Goal: Task Accomplishment & Management: Use online tool/utility

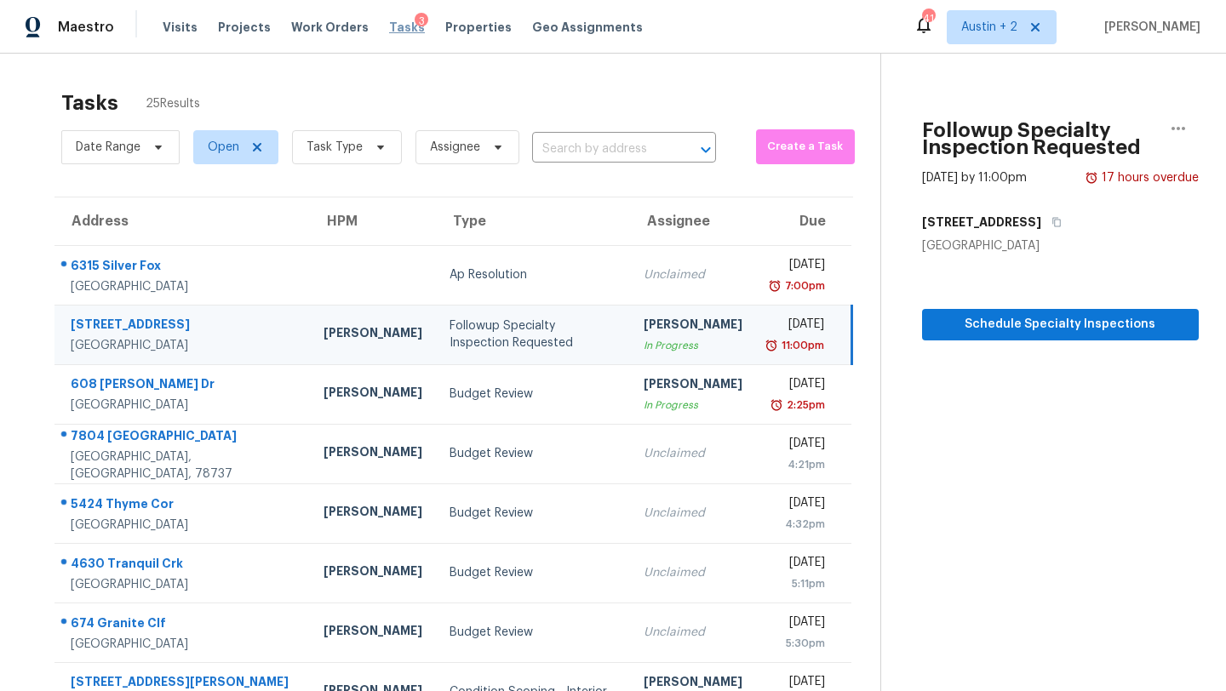
scroll to position [195, 0]
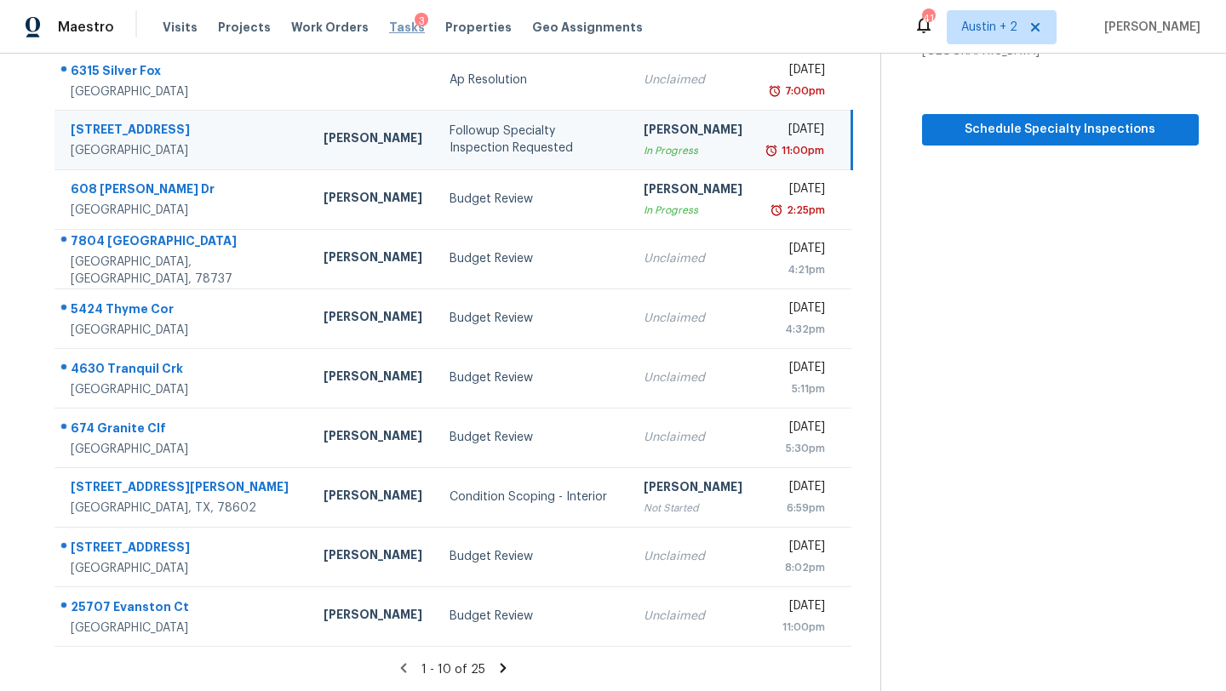
click at [393, 22] on span "Tasks" at bounding box center [407, 27] width 36 height 12
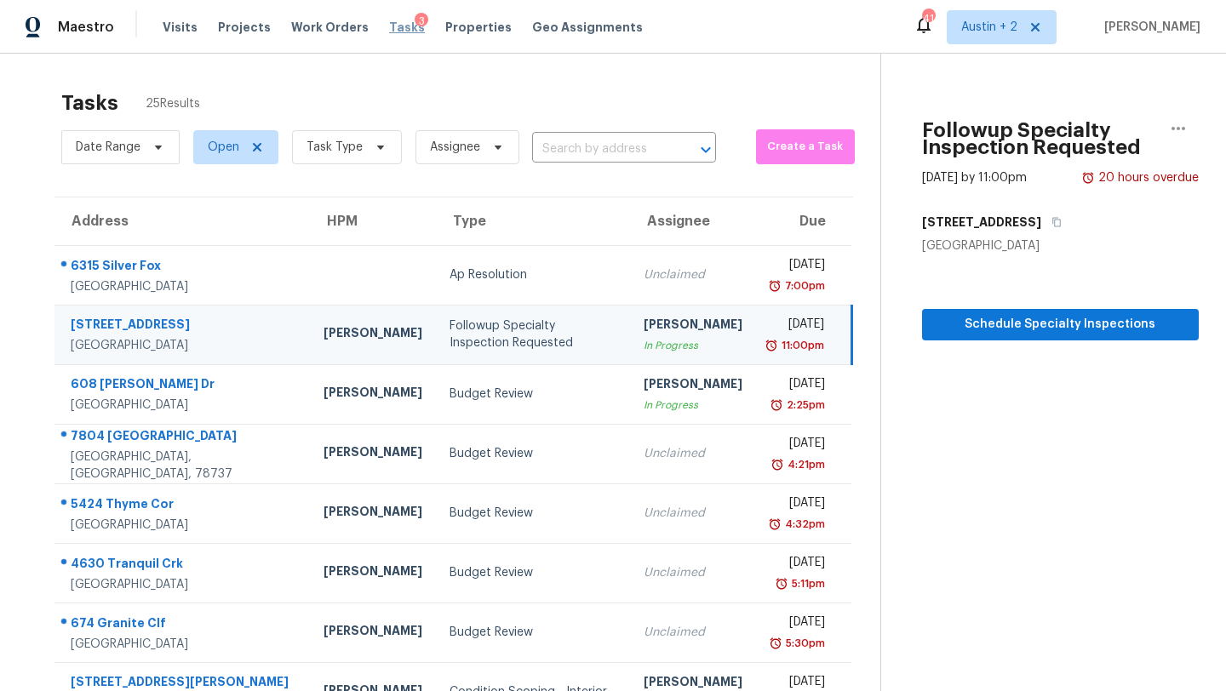
click at [392, 24] on span "Tasks" at bounding box center [407, 27] width 36 height 12
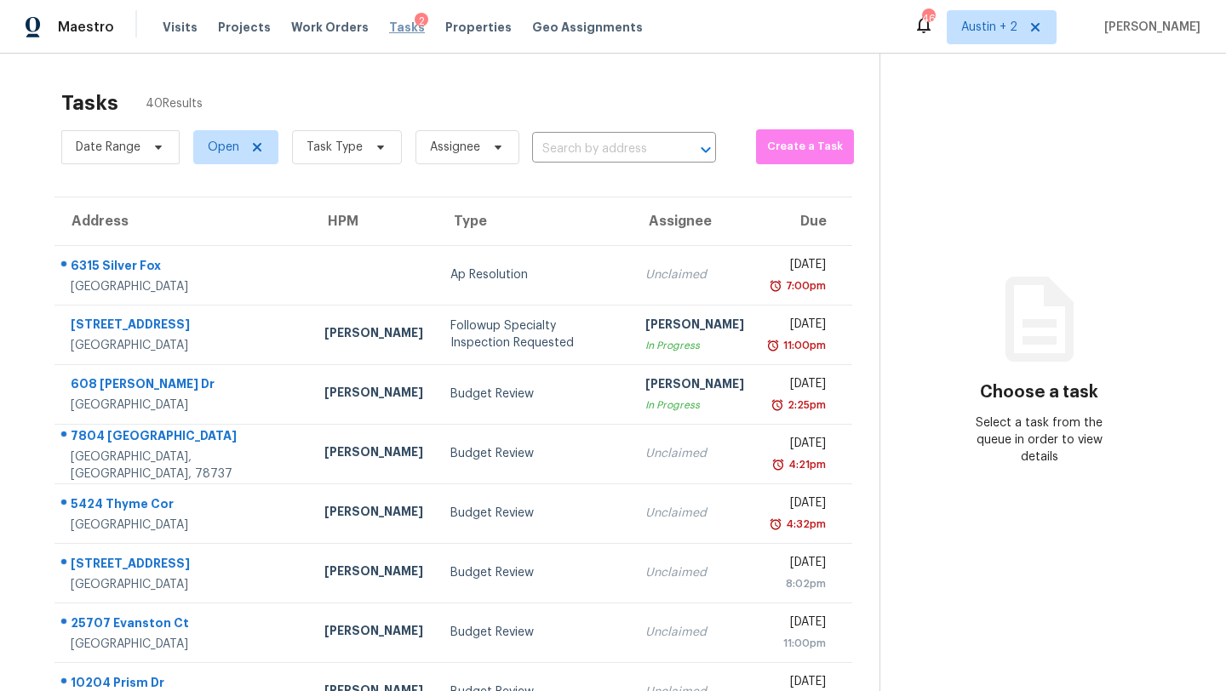
click at [392, 23] on span "Tasks" at bounding box center [407, 27] width 36 height 12
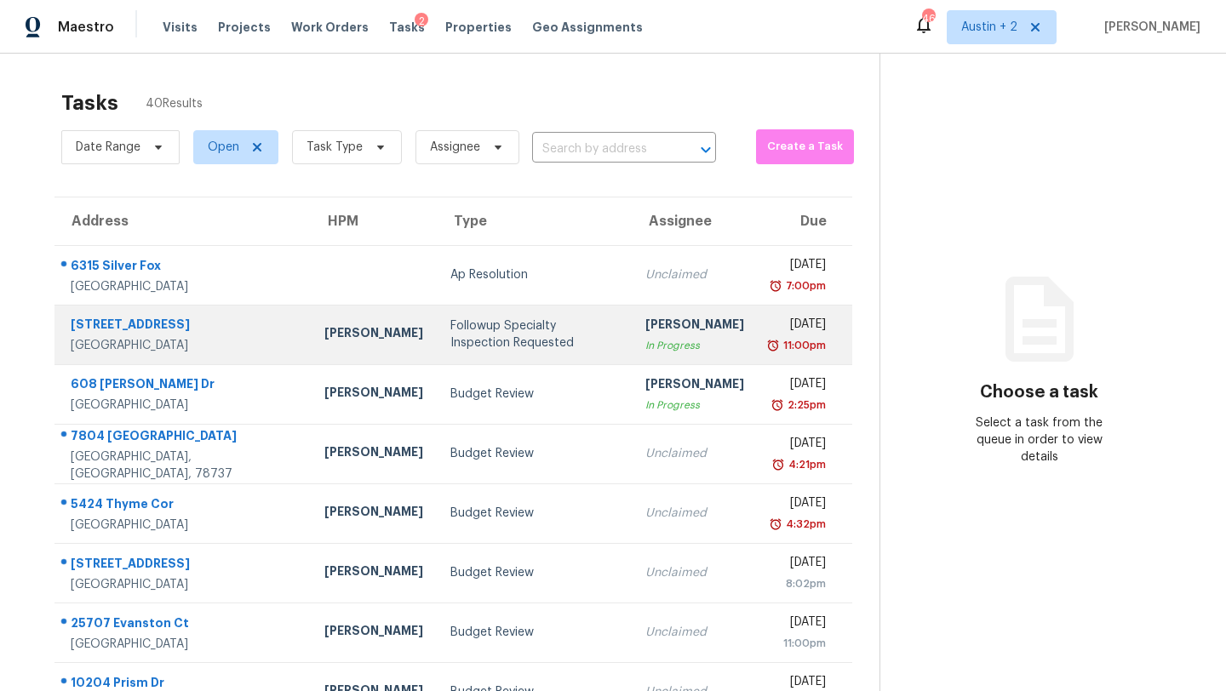
click at [450, 335] on div "Followup Specialty Inspection Requested" at bounding box center [534, 334] width 168 height 34
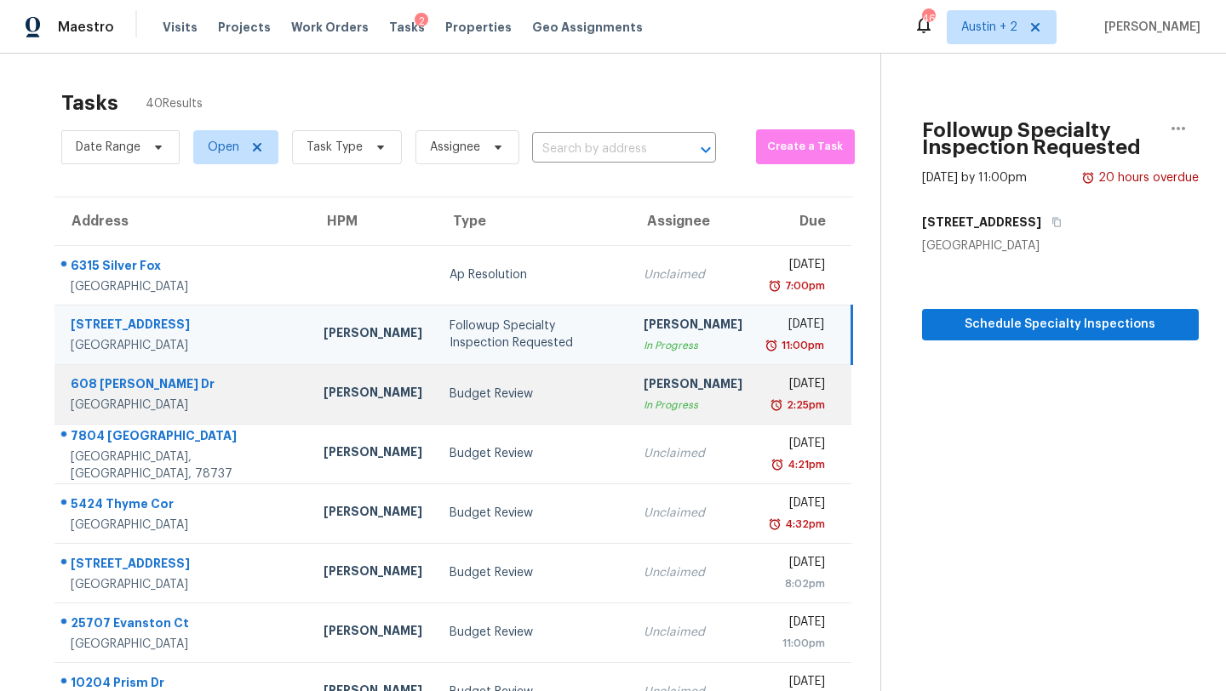
click at [449, 386] on div "Budget Review" at bounding box center [532, 394] width 166 height 17
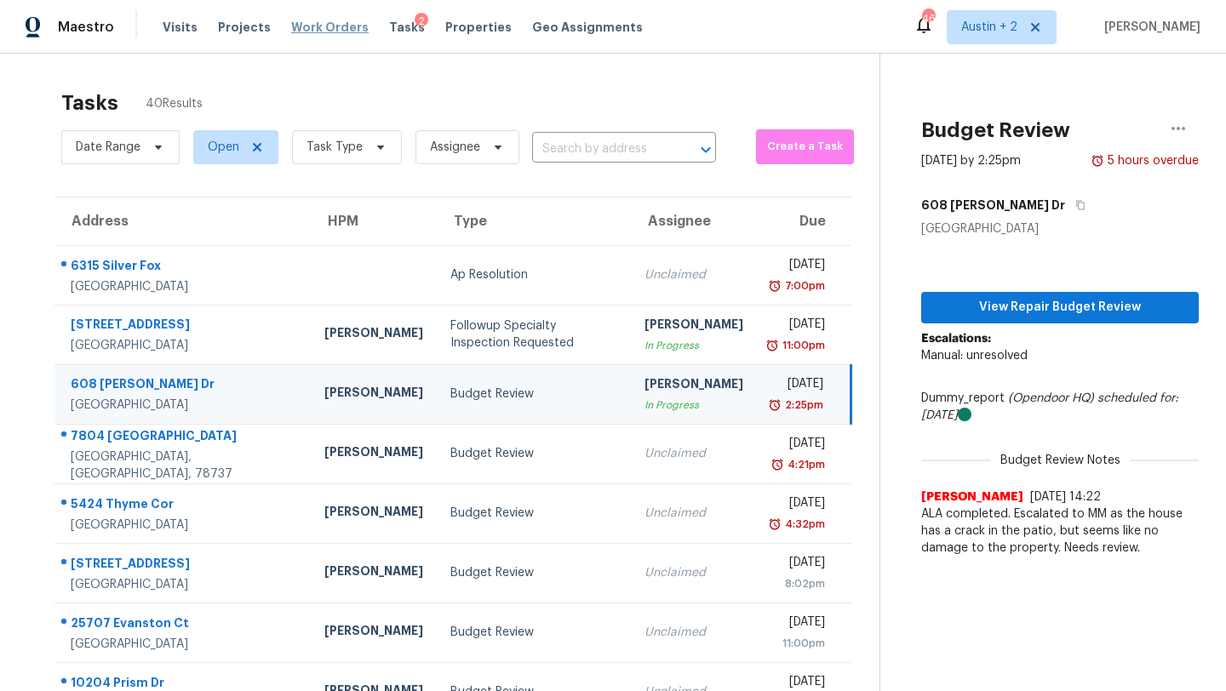
click at [294, 27] on span "Work Orders" at bounding box center [329, 27] width 77 height 17
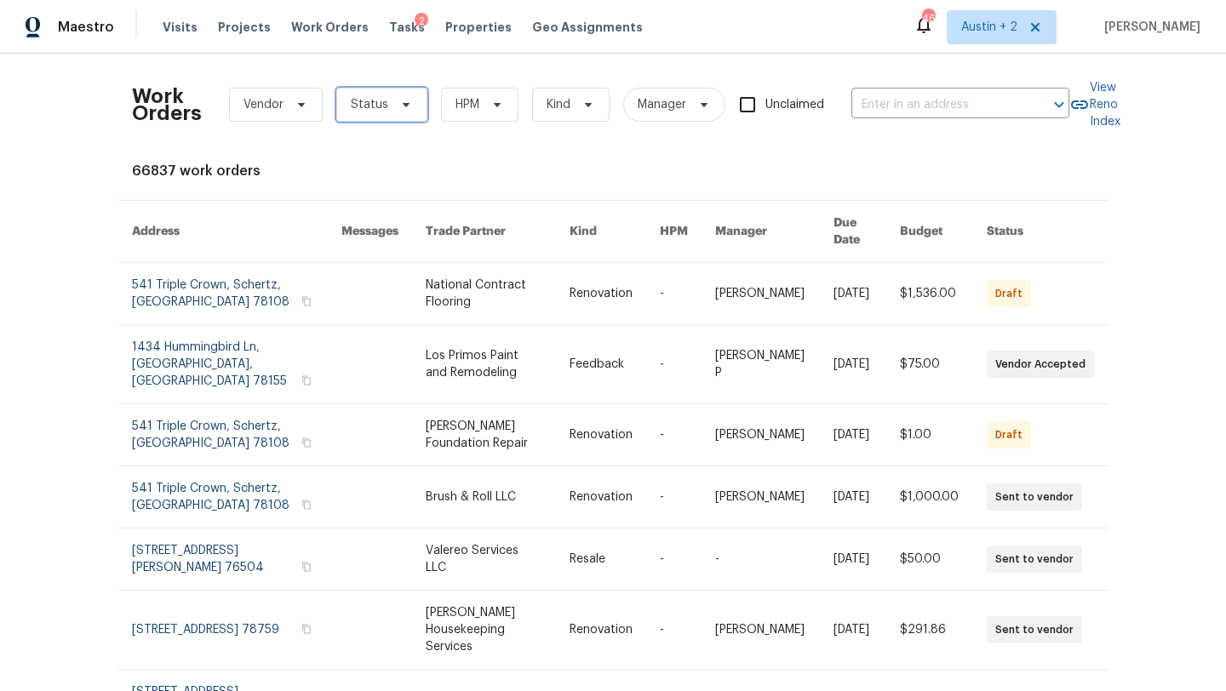
click at [367, 114] on span "Status" at bounding box center [381, 105] width 91 height 34
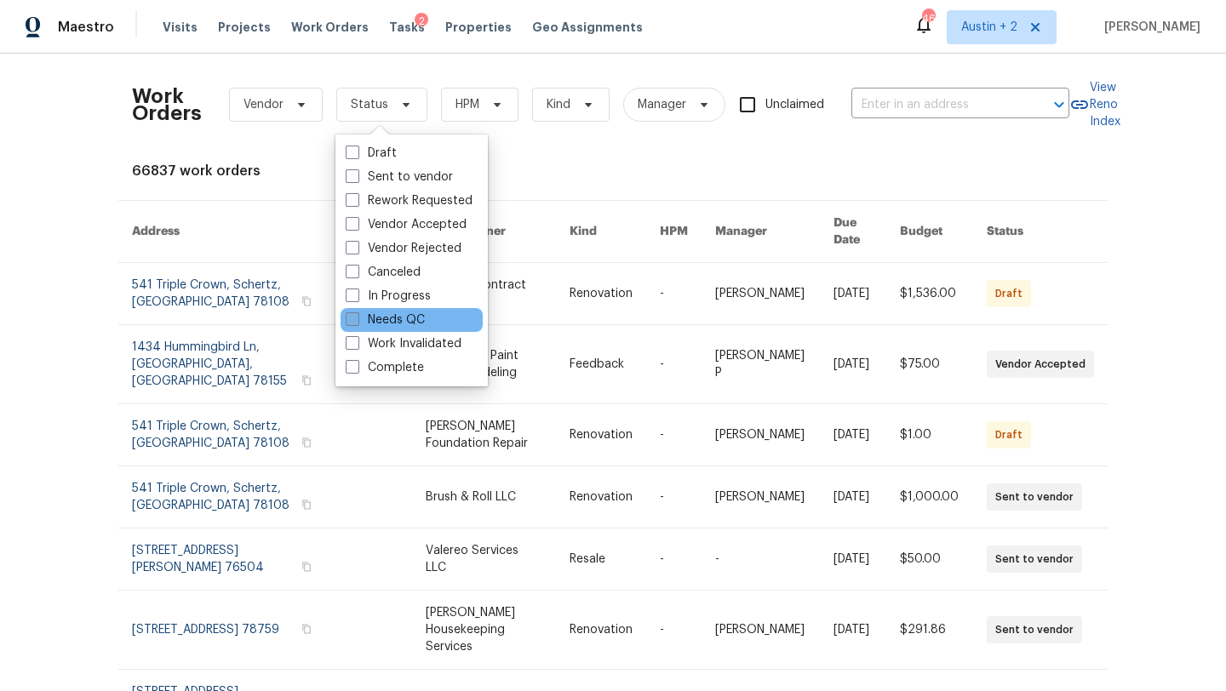
click at [397, 317] on label "Needs QC" at bounding box center [385, 320] width 79 height 17
click at [357, 317] on input "Needs QC" at bounding box center [351, 317] width 11 height 11
checkbox input "true"
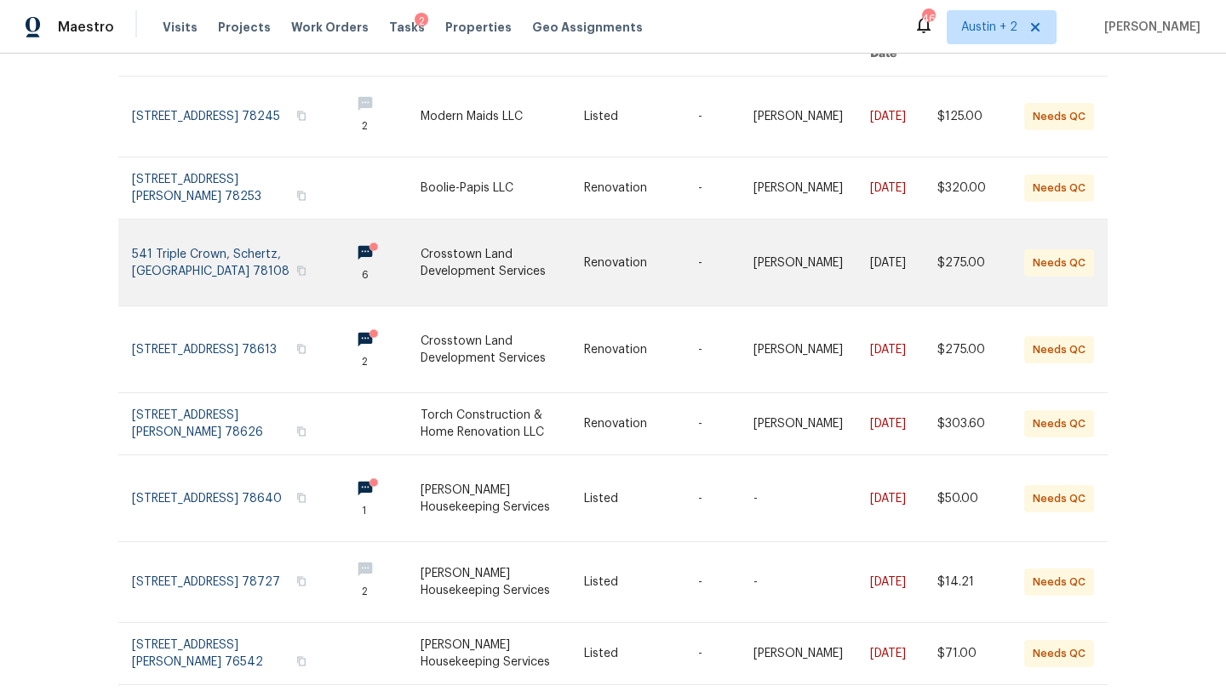
scroll to position [380, 0]
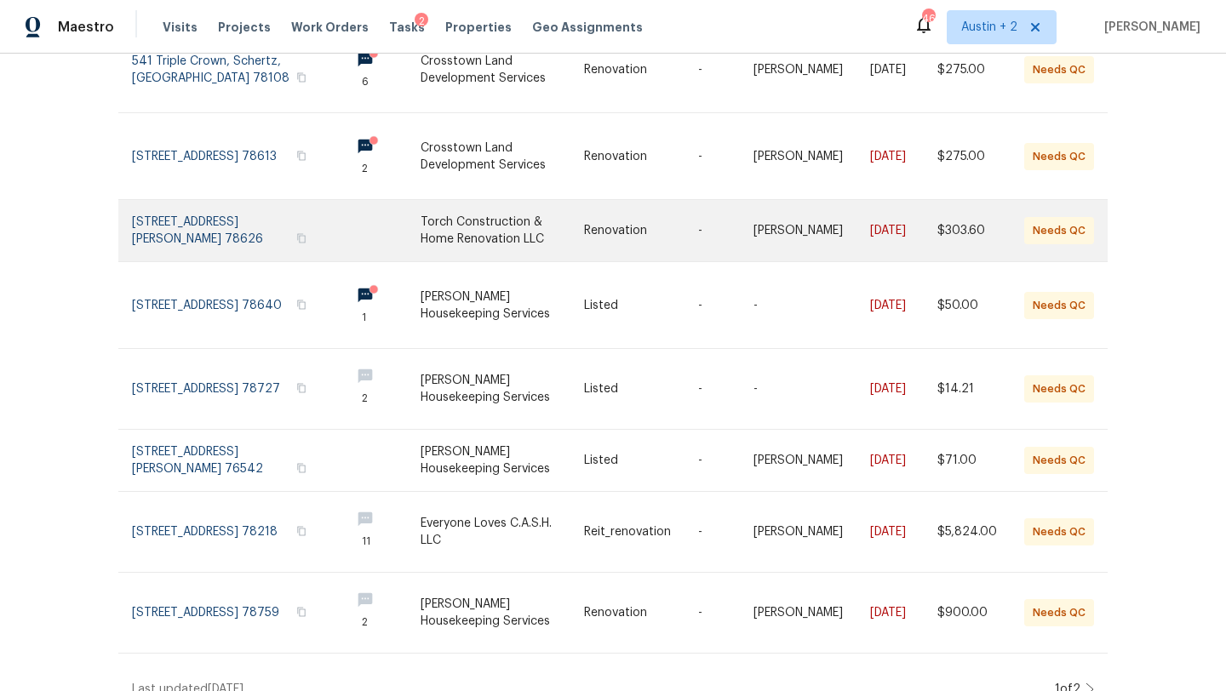
click at [509, 213] on link at bounding box center [501, 230] width 163 height 61
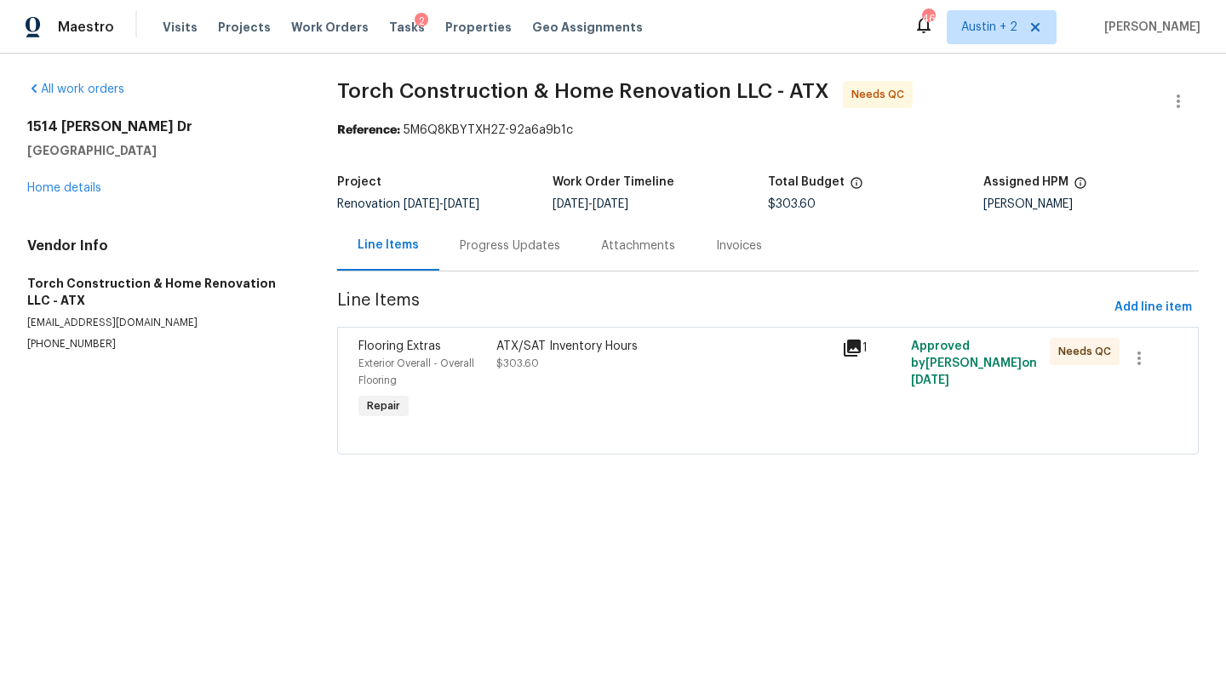
click at [517, 360] on span "$303.60" at bounding box center [517, 363] width 43 height 10
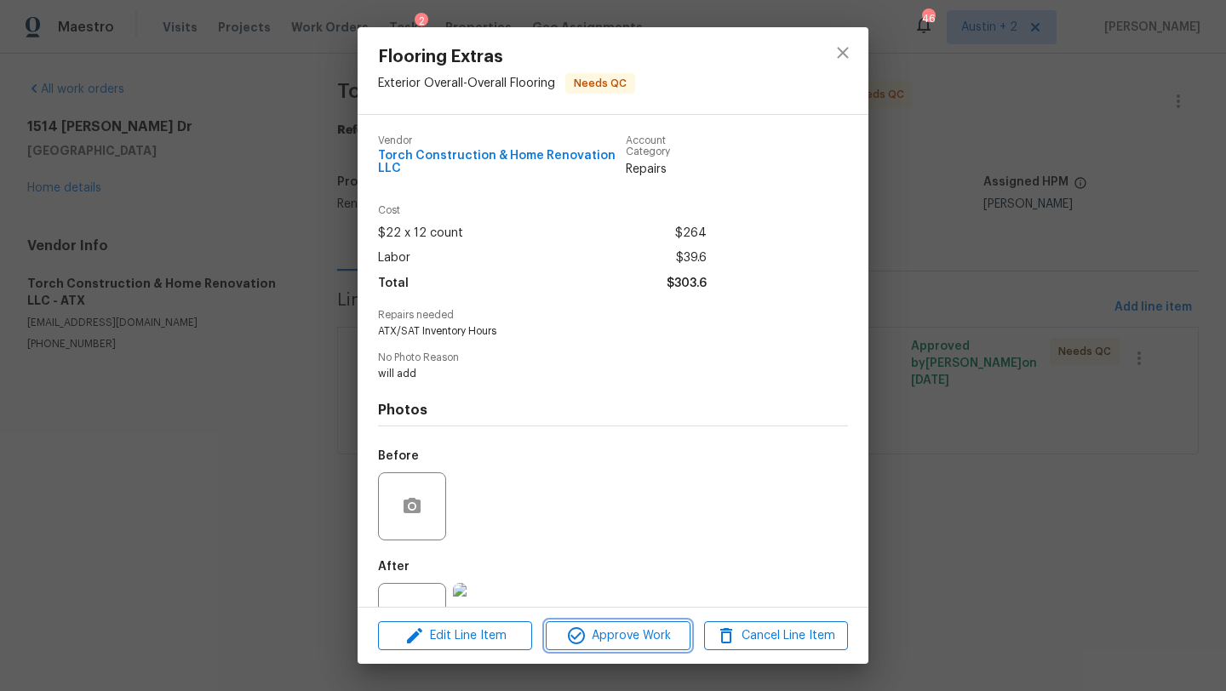
click at [603, 630] on span "Approve Work" at bounding box center [618, 636] width 134 height 21
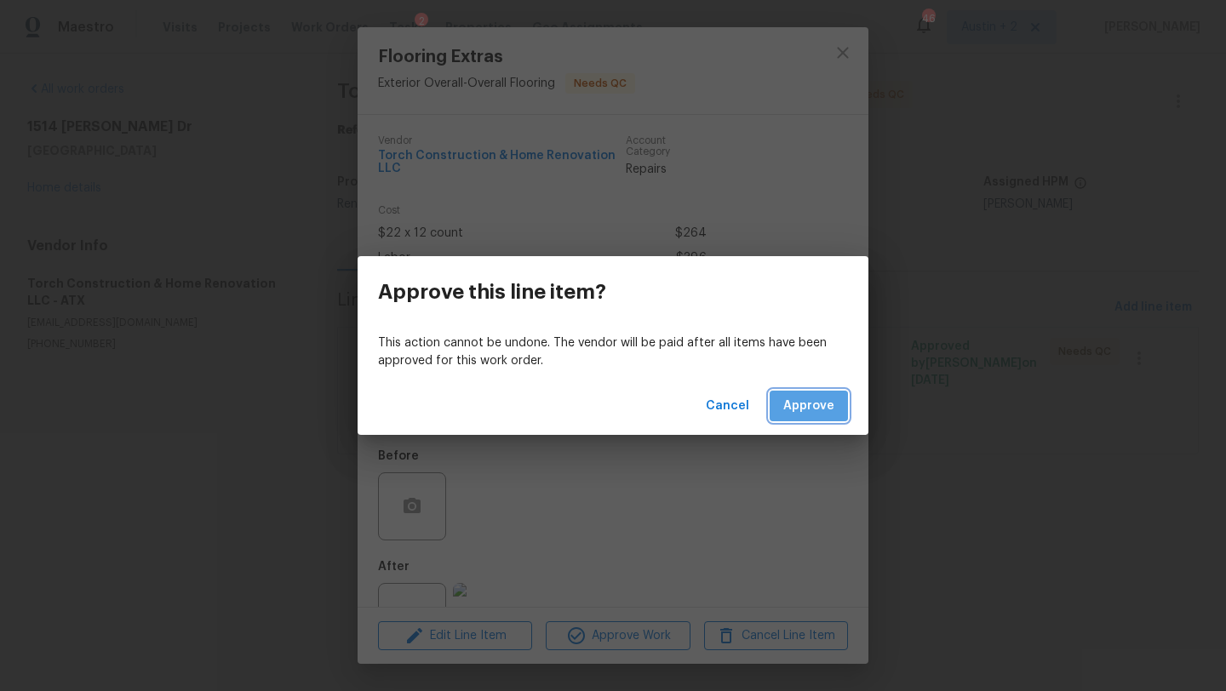
click at [805, 419] on button "Approve" at bounding box center [808, 406] width 78 height 31
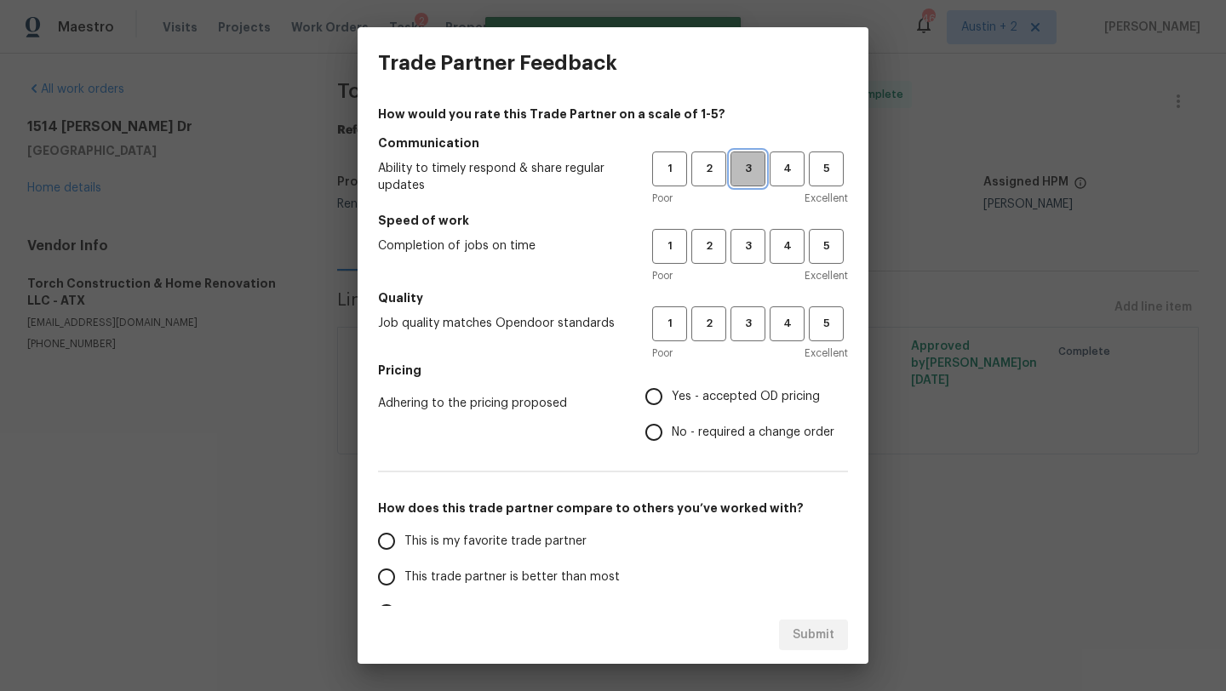
click at [752, 167] on span "3" at bounding box center [747, 169] width 31 height 20
click at [752, 240] on span "3" at bounding box center [747, 247] width 31 height 20
click at [752, 316] on span "3" at bounding box center [747, 324] width 31 height 20
click at [743, 394] on span "Yes - accepted OD pricing" at bounding box center [746, 397] width 148 height 18
click at [672, 394] on input "Yes - accepted OD pricing" at bounding box center [654, 397] width 36 height 36
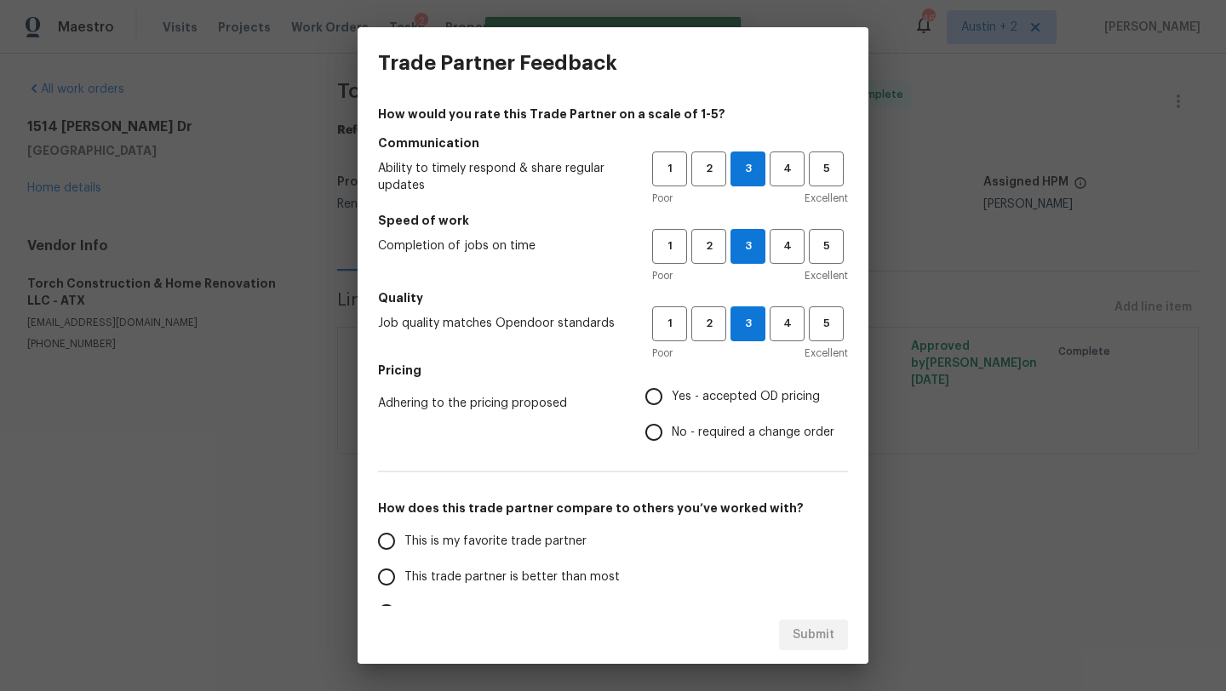
radio input "true"
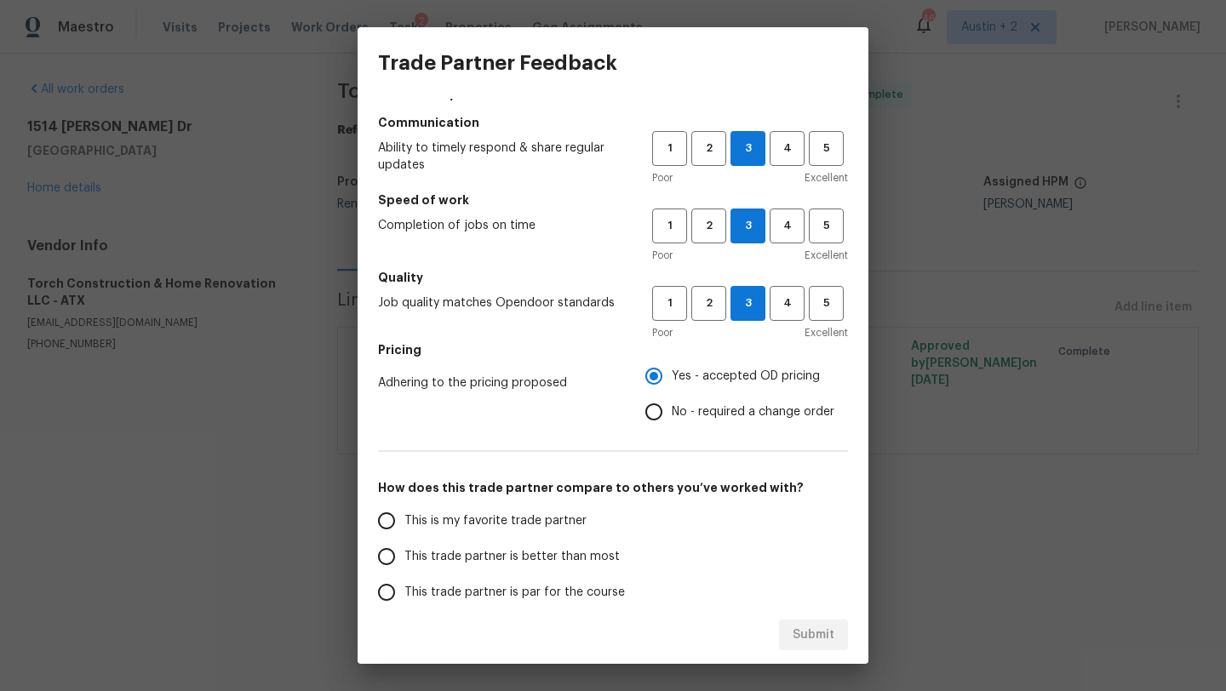
scroll to position [21, 0]
click at [561, 554] on span "This trade partner is better than most" at bounding box center [511, 556] width 215 height 18
click at [404, 554] on input "This trade partner is better than most" at bounding box center [387, 556] width 36 height 36
click at [792, 640] on button "Submit" at bounding box center [813, 635] width 69 height 31
radio input "true"
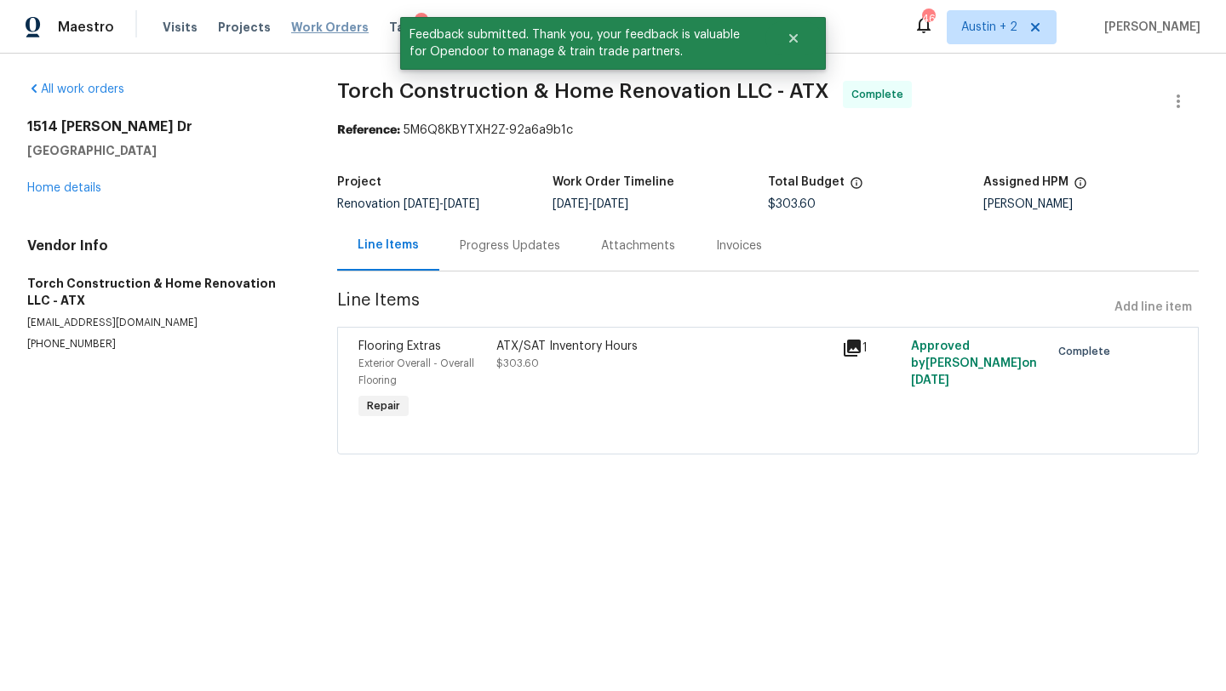
click at [332, 26] on span "Work Orders" at bounding box center [329, 27] width 77 height 17
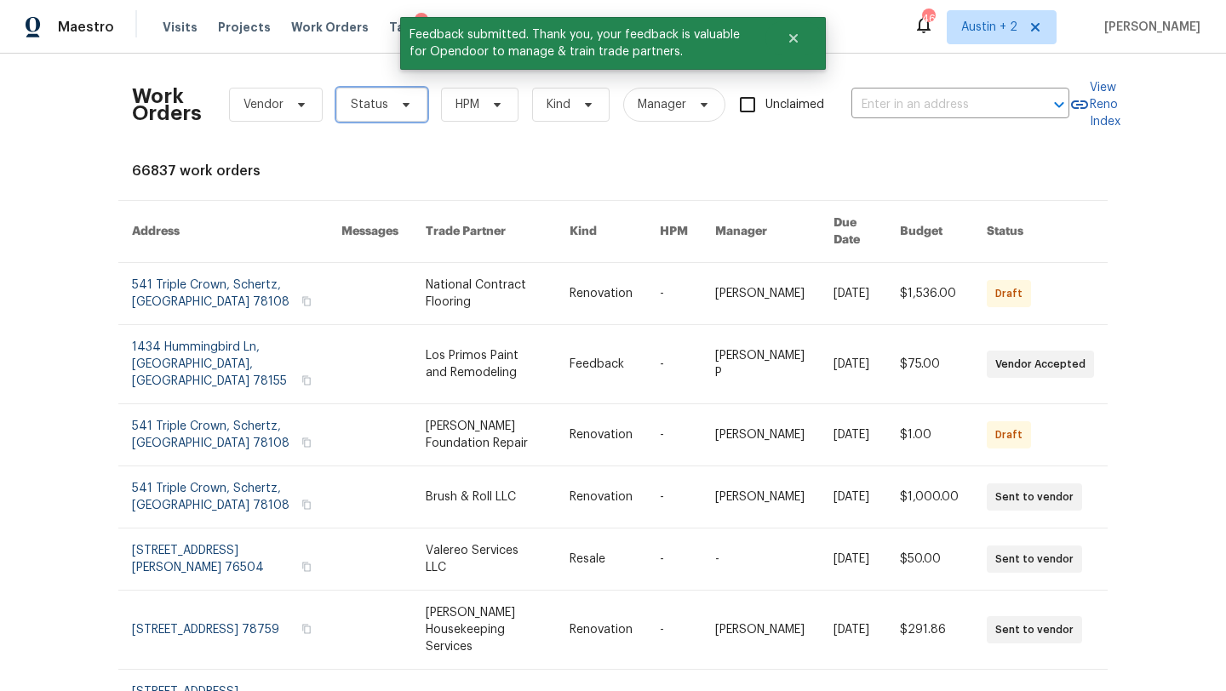
click at [399, 107] on icon at bounding box center [406, 105] width 14 height 14
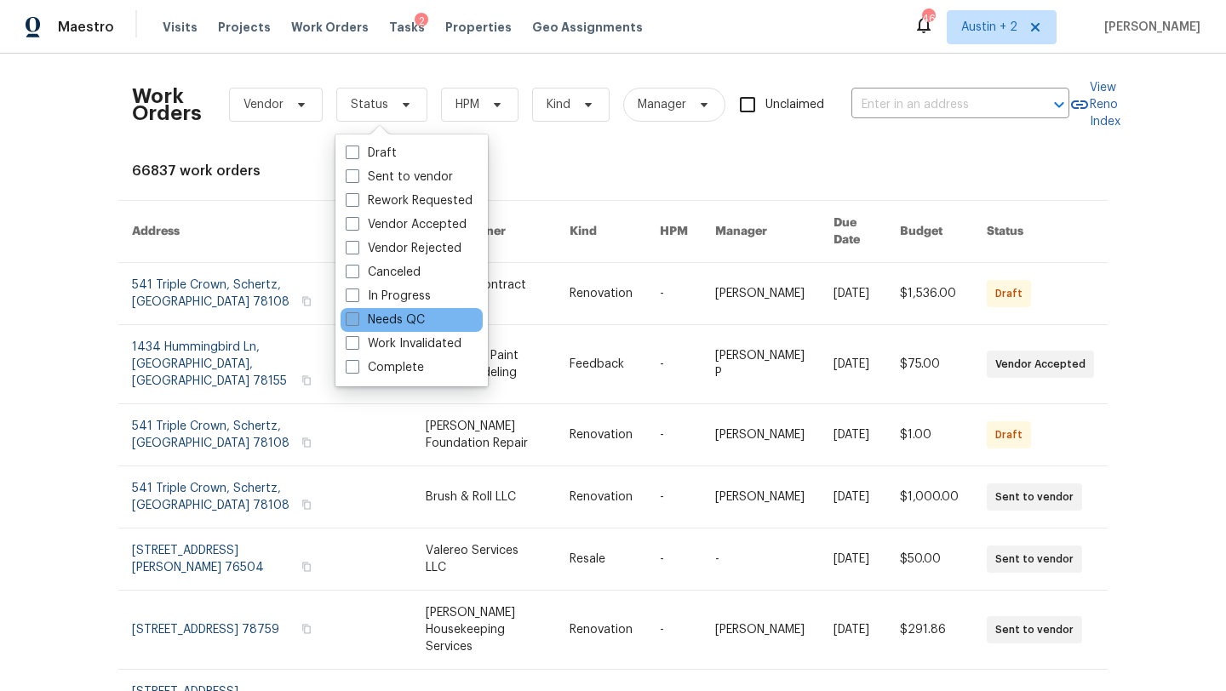
click at [408, 321] on label "Needs QC" at bounding box center [385, 320] width 79 height 17
click at [357, 321] on input "Needs QC" at bounding box center [351, 317] width 11 height 11
checkbox input "true"
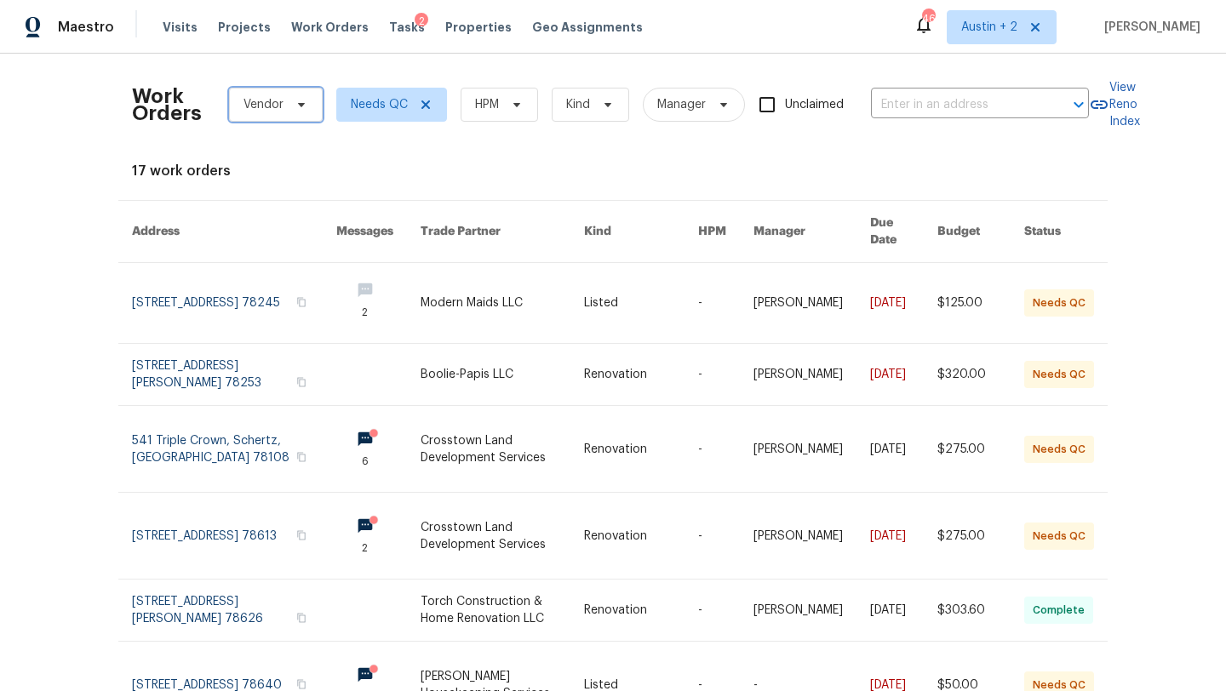
click at [298, 106] on icon at bounding box center [301, 105] width 14 height 14
